Goal: Information Seeking & Learning: Learn about a topic

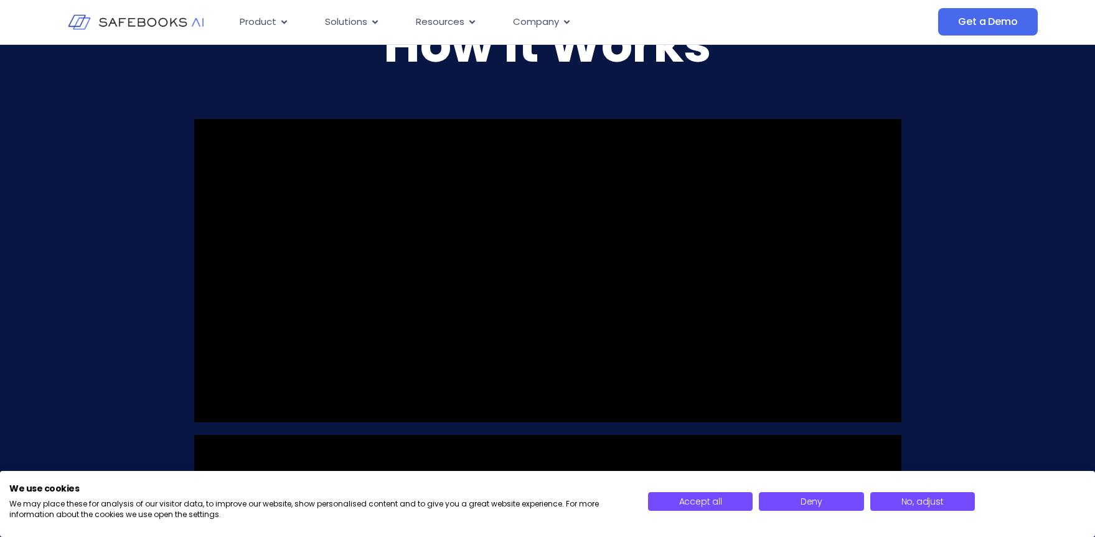
scroll to position [956, 0]
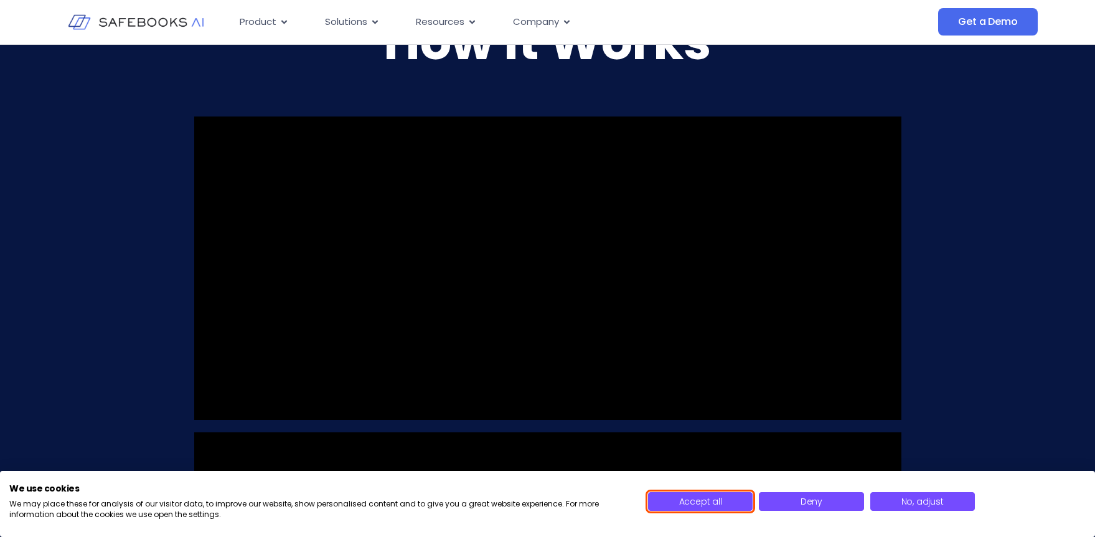
click at [713, 499] on span "Accept all" at bounding box center [700, 501] width 43 height 12
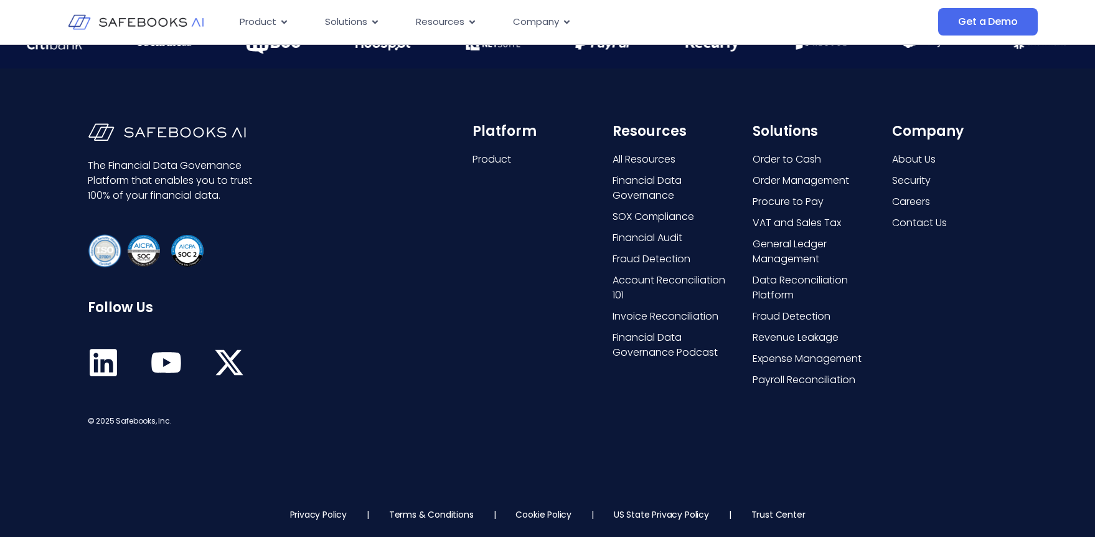
scroll to position [3243, 0]
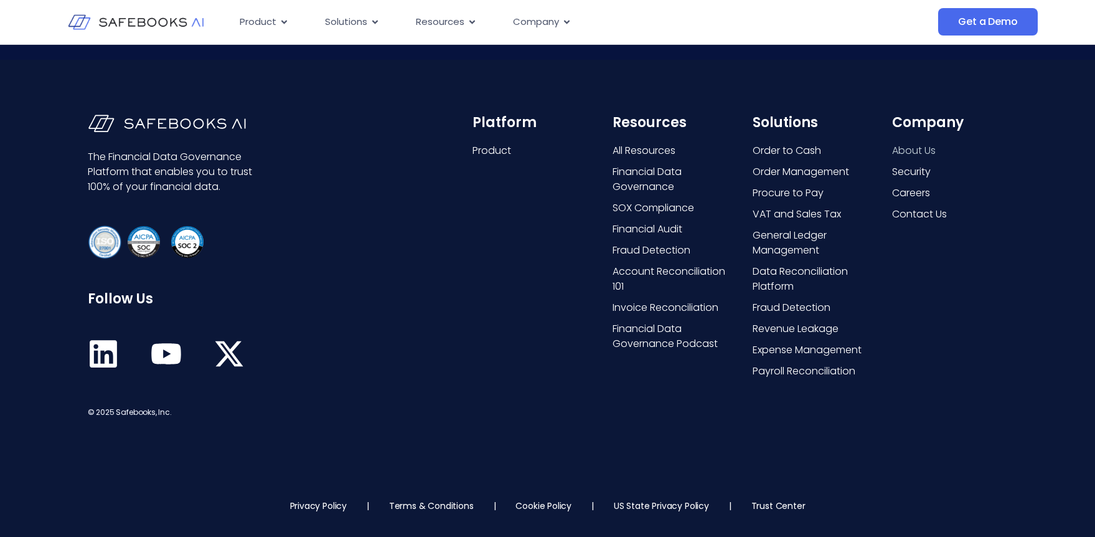
click at [918, 150] on span "About Us" at bounding box center [914, 150] width 44 height 15
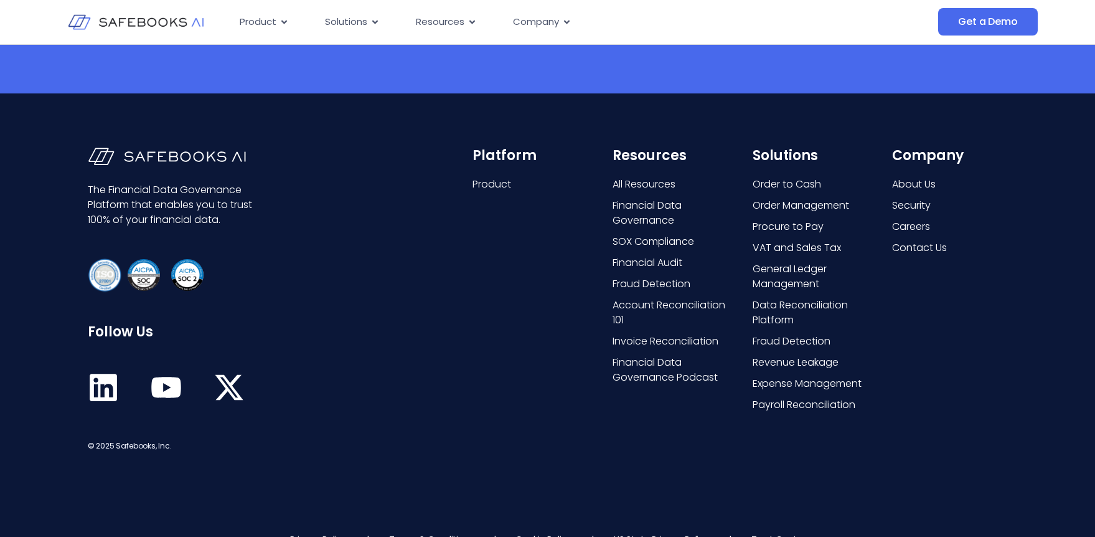
scroll to position [2583, 0]
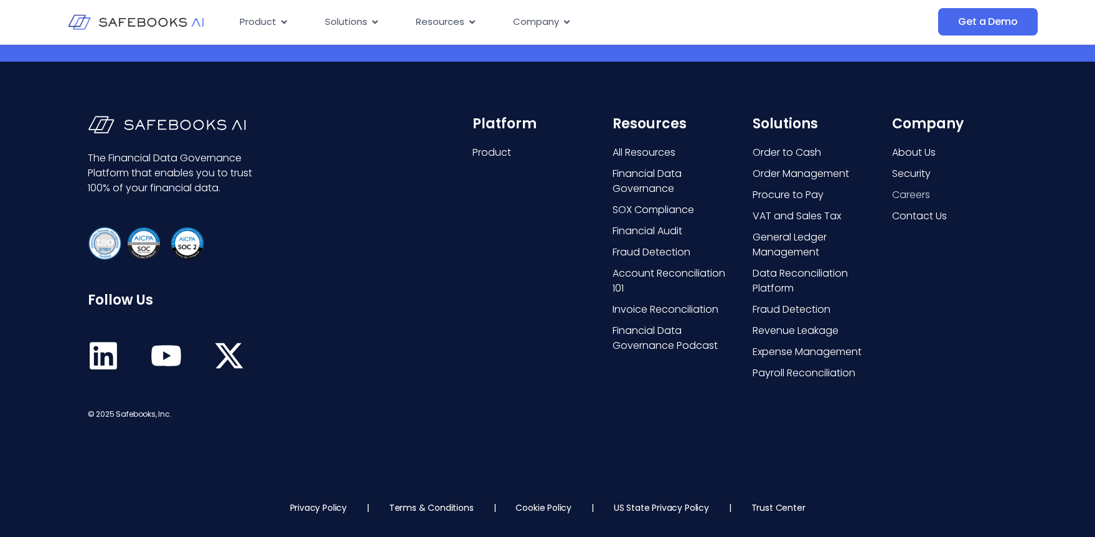
click at [910, 198] on span "Careers" at bounding box center [911, 194] width 38 height 15
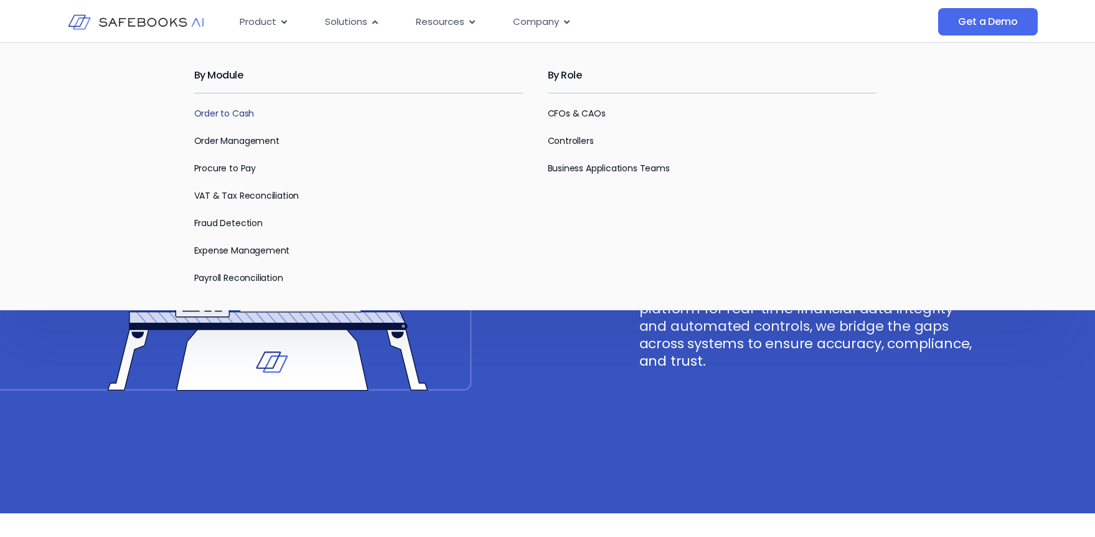
click at [217, 114] on link "Order to Cash" at bounding box center [224, 113] width 60 height 12
